Goal: Browse casually

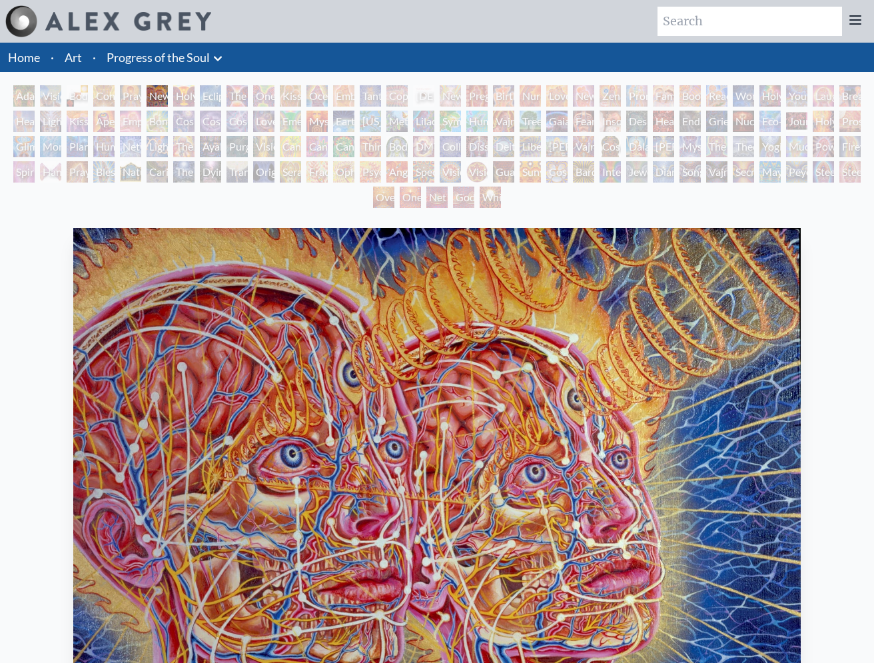
click at [252, 93] on div "[PERSON_NAME] & Eve Visionary Origin of Language Body, Mind, Spirit Contemplati…" at bounding box center [437, 148] width 874 height 127
click at [236, 92] on div "The Kiss" at bounding box center [236, 95] width 21 height 21
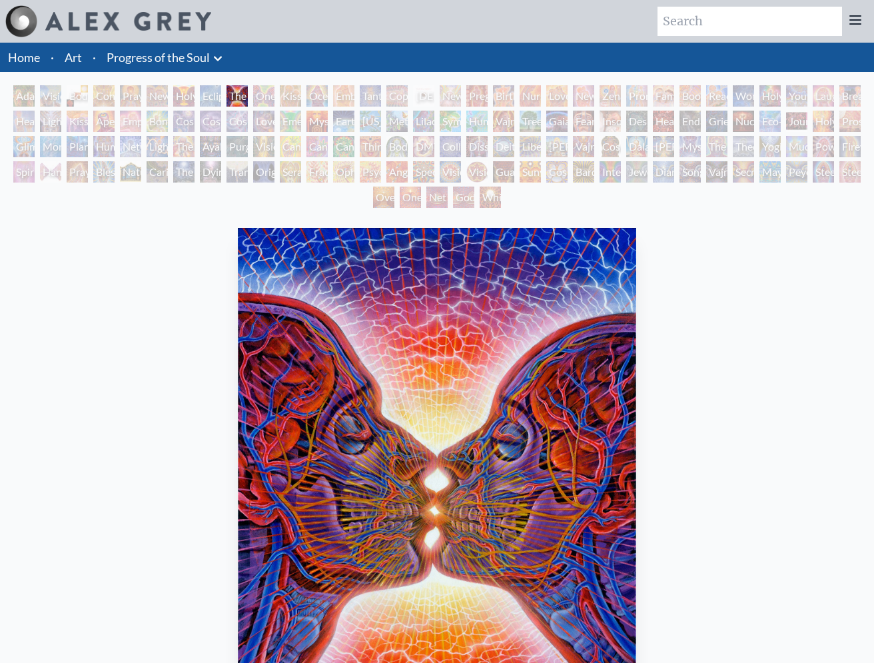
click at [33, 91] on div "Adam & Eve" at bounding box center [23, 95] width 21 height 21
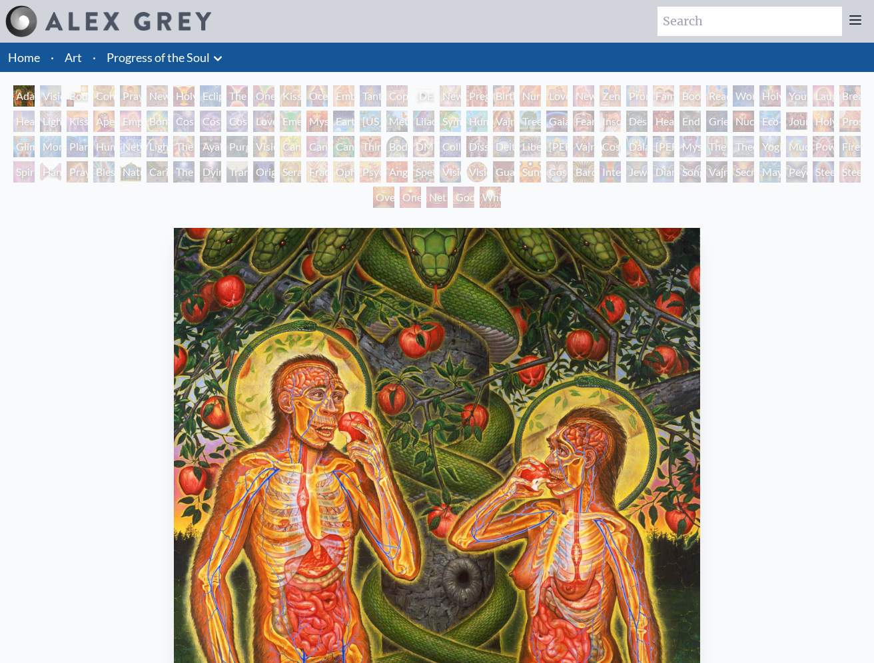
click at [290, 95] on div "Kissing" at bounding box center [290, 95] width 21 height 21
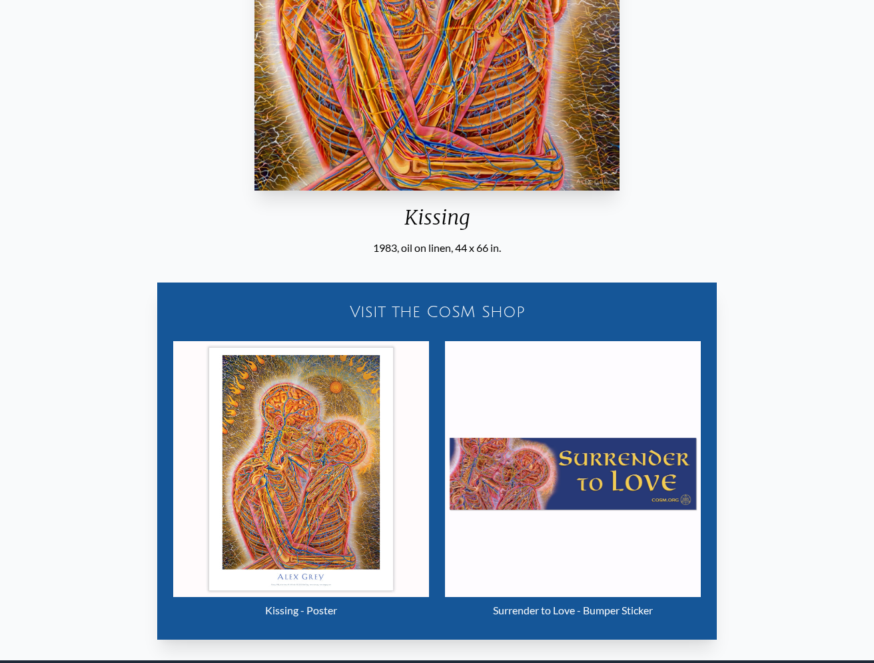
scroll to position [634, 0]
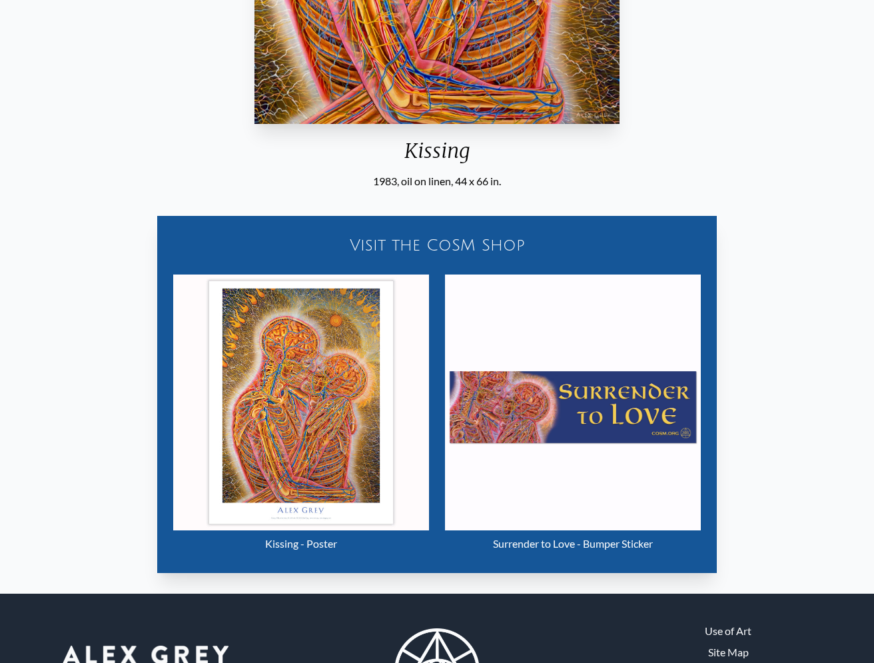
click at [326, 388] on img "11 / 133" at bounding box center [301, 402] width 256 height 256
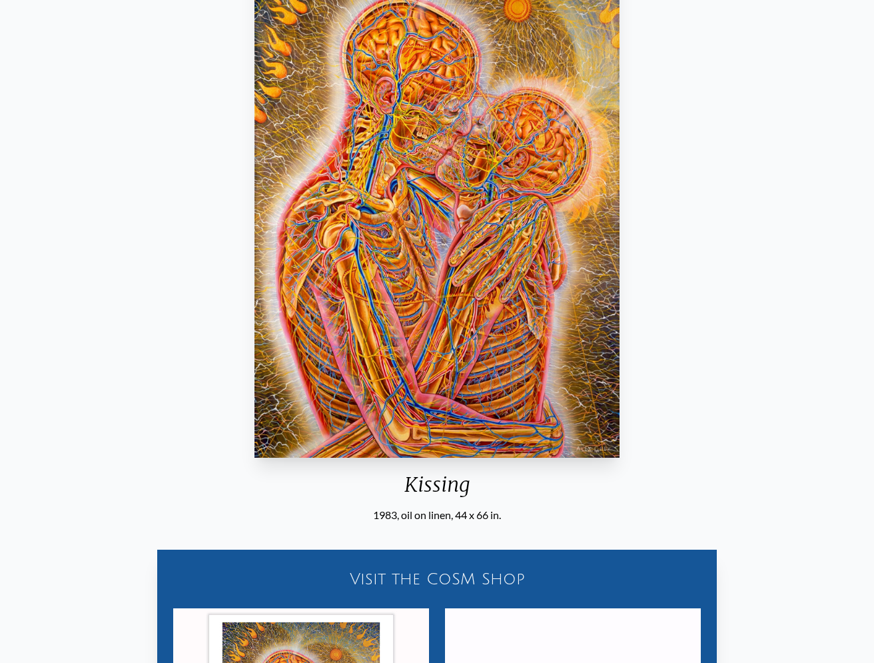
scroll to position [46, 0]
